Goal: Task Accomplishment & Management: Manage account settings

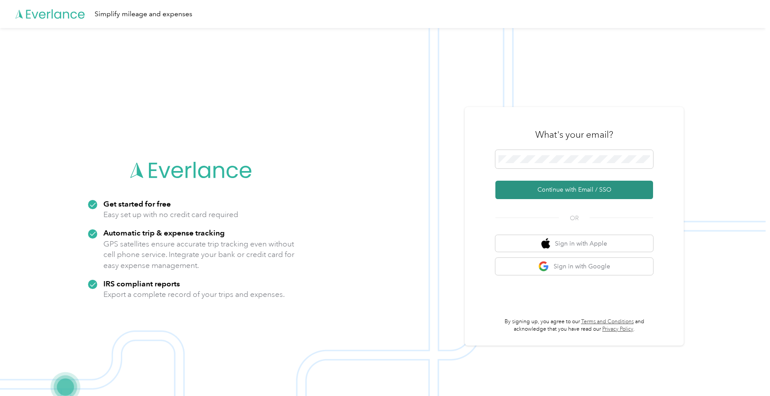
click at [573, 187] on button "Continue with Email / SSO" at bounding box center [574, 189] width 158 height 18
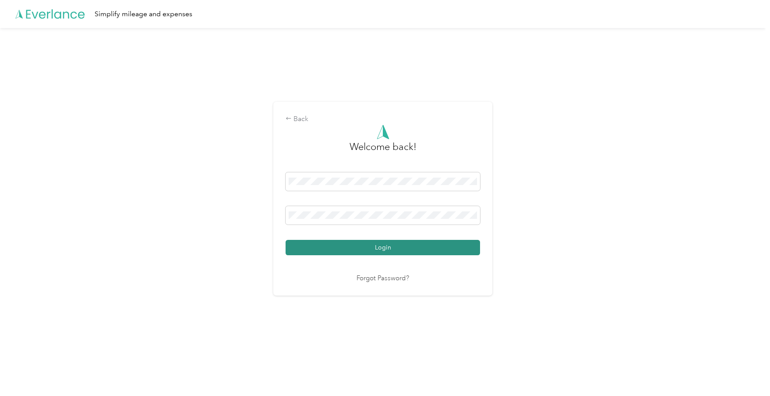
click at [340, 249] on button "Login" at bounding box center [383, 247] width 195 height 15
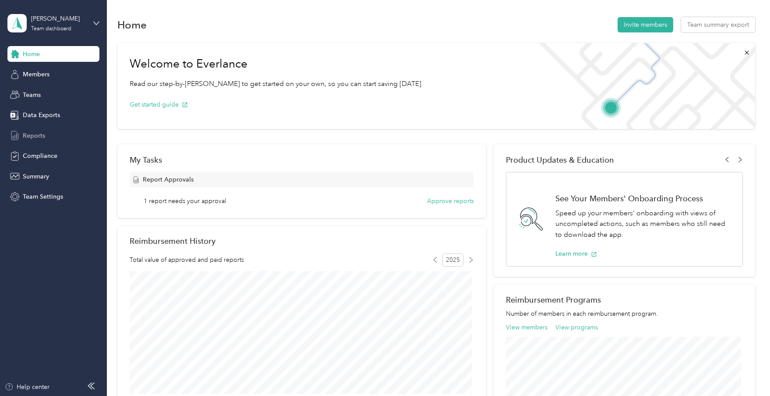
click at [25, 133] on span "Reports" at bounding box center [34, 135] width 22 height 9
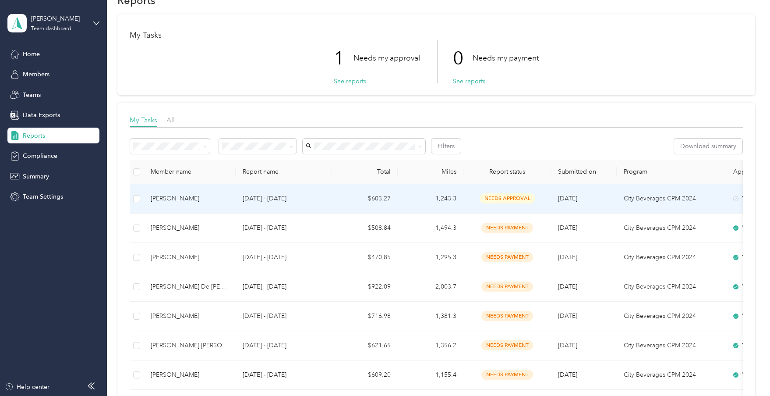
scroll to position [44, 0]
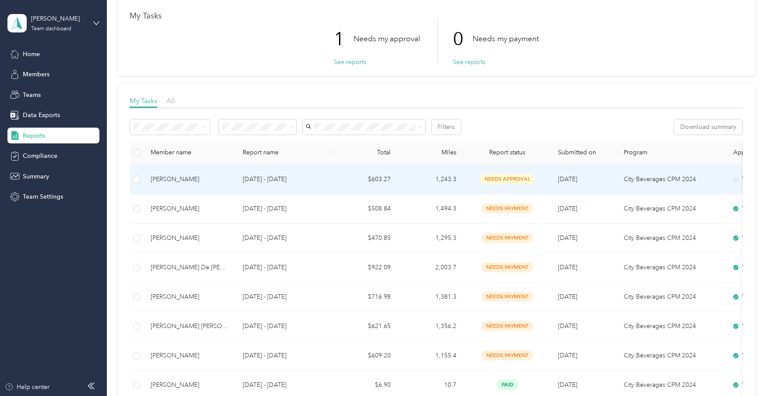
click at [198, 178] on div "[PERSON_NAME]" at bounding box center [190, 179] width 78 height 10
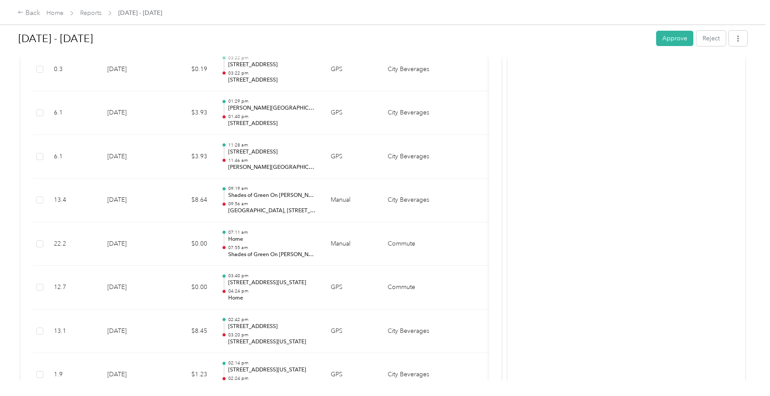
scroll to position [2015, 0]
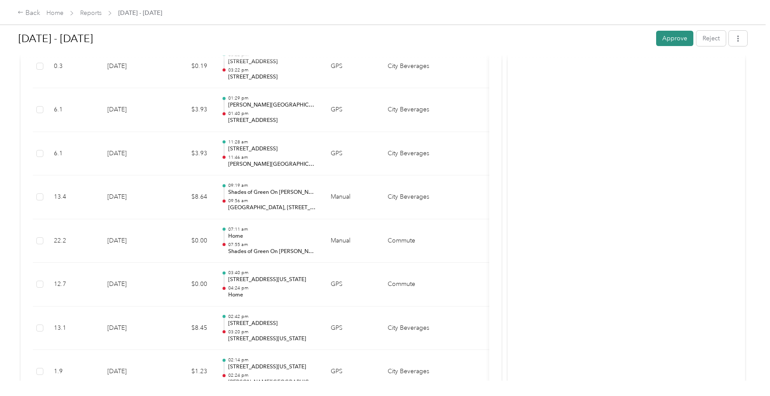
click at [665, 39] on button "Approve" at bounding box center [674, 38] width 37 height 15
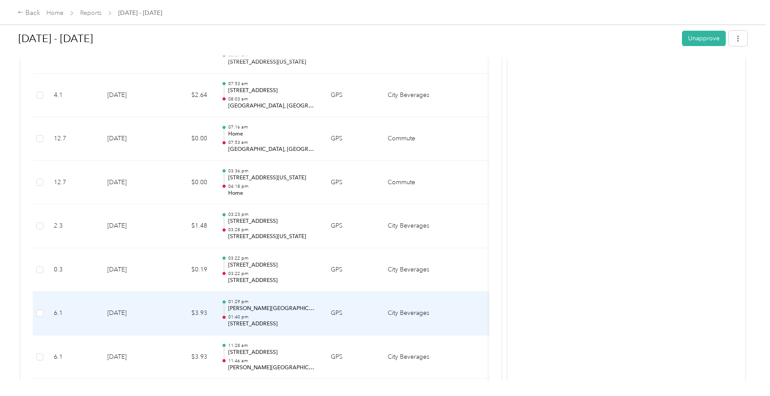
scroll to position [1708, 0]
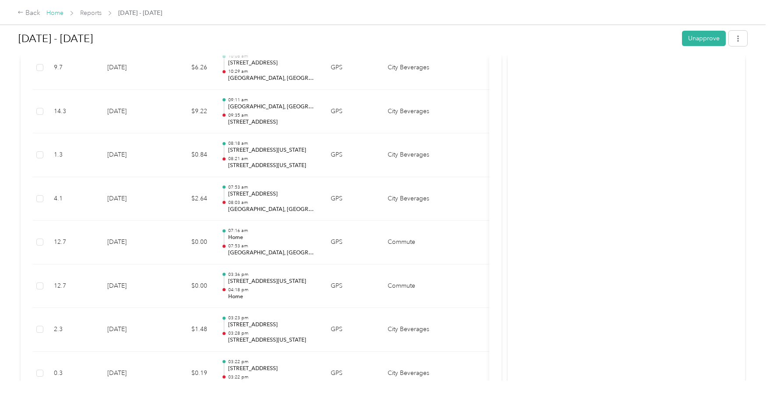
click at [56, 14] on link "Home" at bounding box center [54, 12] width 17 height 7
